Goal: Check status: Check status

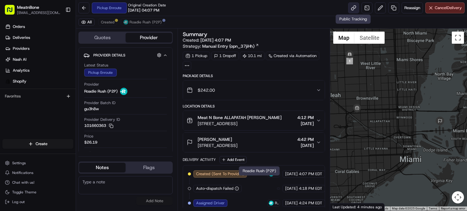
click at [351, 10] on link at bounding box center [353, 7] width 11 height 11
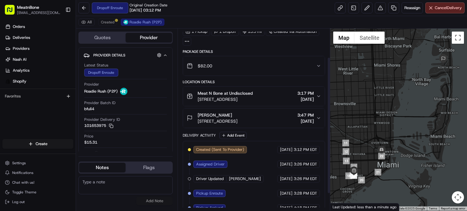
scroll to position [61, 0]
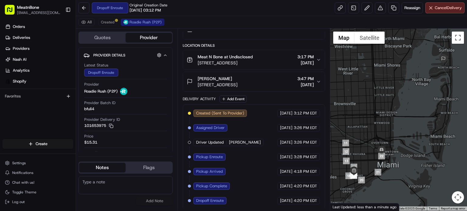
click at [312, 202] on span "4:20 PM EDT" at bounding box center [305, 200] width 23 height 5
click at [339, 9] on link at bounding box center [340, 7] width 11 height 11
drag, startPoint x: 173, startPoint y: 72, endPoint x: 182, endPoint y: 104, distance: 33.7
click at [182, 104] on div "Quotes Provider Provider Details Hidden ( 2 ) Latest Status Dropoff Enroute Pro…" at bounding box center [203, 120] width 254 height 182
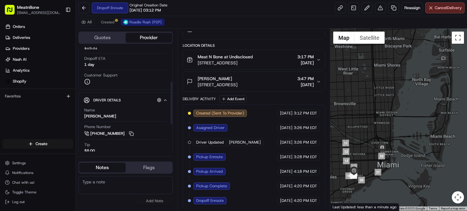
scroll to position [99, 0]
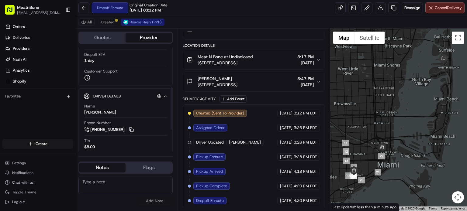
drag, startPoint x: 171, startPoint y: 79, endPoint x: 176, endPoint y: 120, distance: 40.4
click at [173, 120] on div at bounding box center [172, 109] width 2 height 42
drag, startPoint x: 79, startPoint y: 131, endPoint x: 103, endPoint y: 135, distance: 24.3
click at [103, 135] on div "Driver Details Hidden ( 7 ) Name [PERSON_NAME] Phone Number [PHONE_NUMBER] Tip …" at bounding box center [125, 147] width 94 height 117
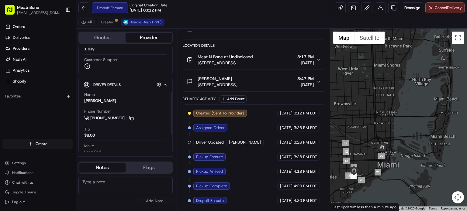
scroll to position [152, 0]
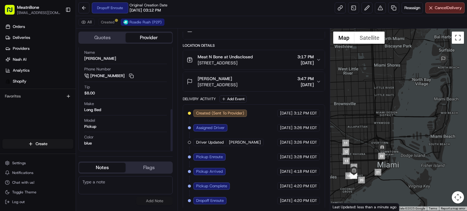
drag, startPoint x: 171, startPoint y: 100, endPoint x: 174, endPoint y: 140, distance: 39.7
click at [173, 140] on div at bounding box center [172, 130] width 2 height 42
click at [174, 140] on div "Quotes Provider Provider Details Hidden ( 2 ) Latest Status Dropoff Enroute Pro…" at bounding box center [127, 120] width 102 height 182
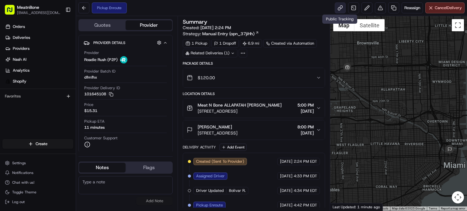
click at [339, 3] on link at bounding box center [340, 7] width 11 height 11
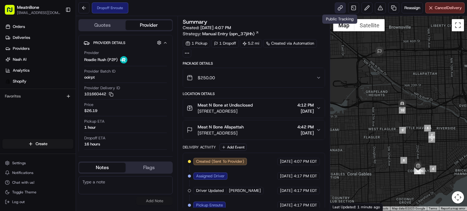
click at [338, 9] on link at bounding box center [340, 7] width 11 height 11
